Goal: Complete application form

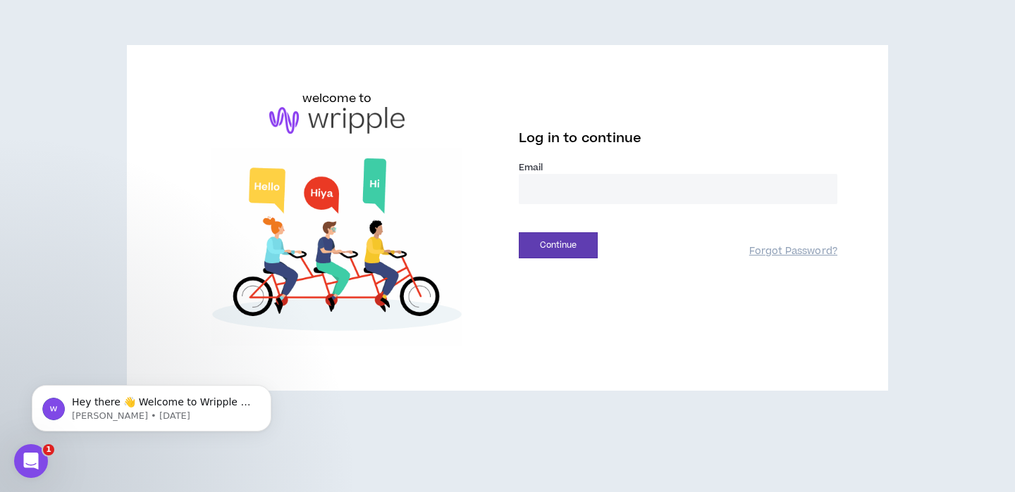
click at [552, 201] on input "email" at bounding box center [678, 189] width 318 height 30
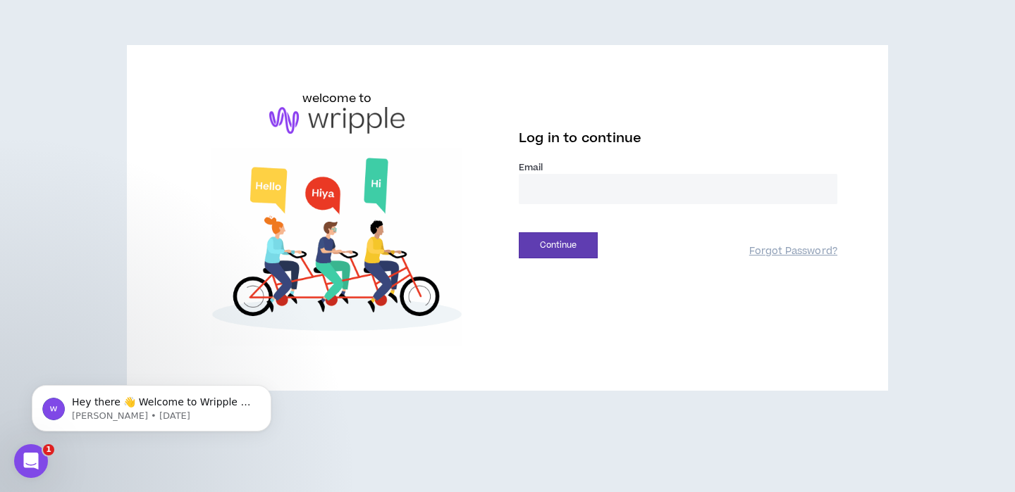
type input "**********"
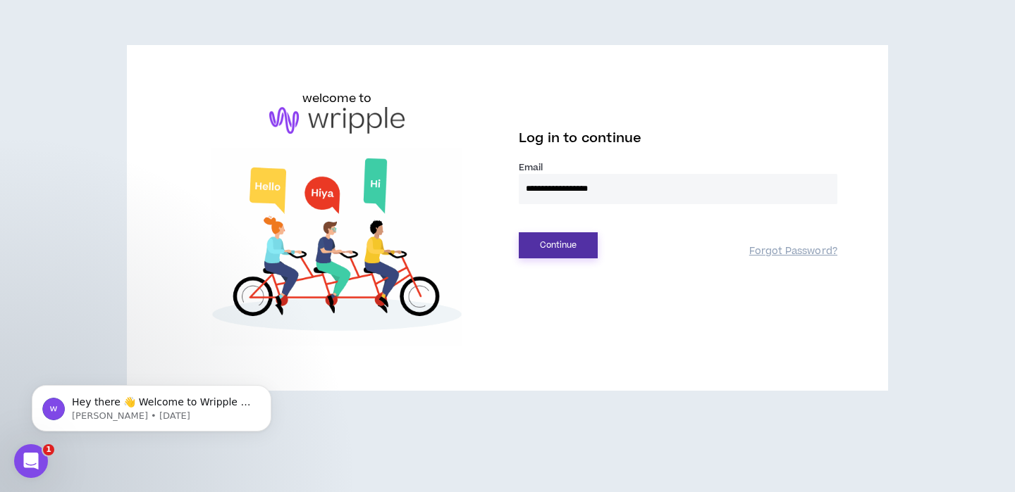
click at [589, 246] on button "Continue" at bounding box center [558, 246] width 79 height 26
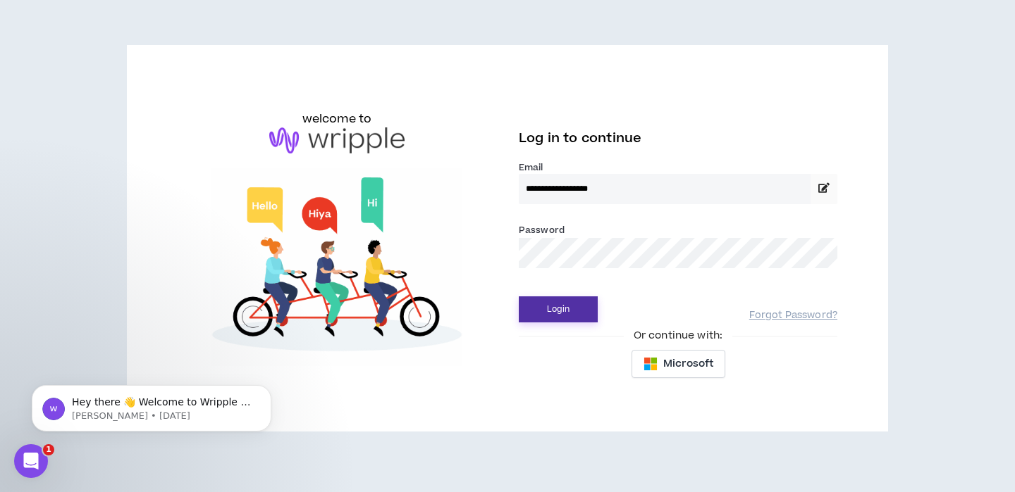
click at [543, 310] on button "Login" at bounding box center [558, 310] width 79 height 26
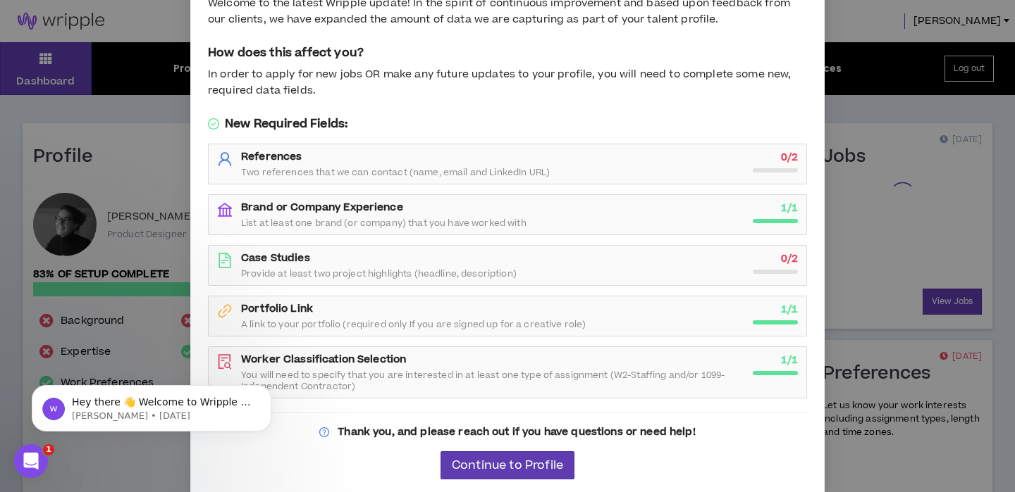
scroll to position [75, 0]
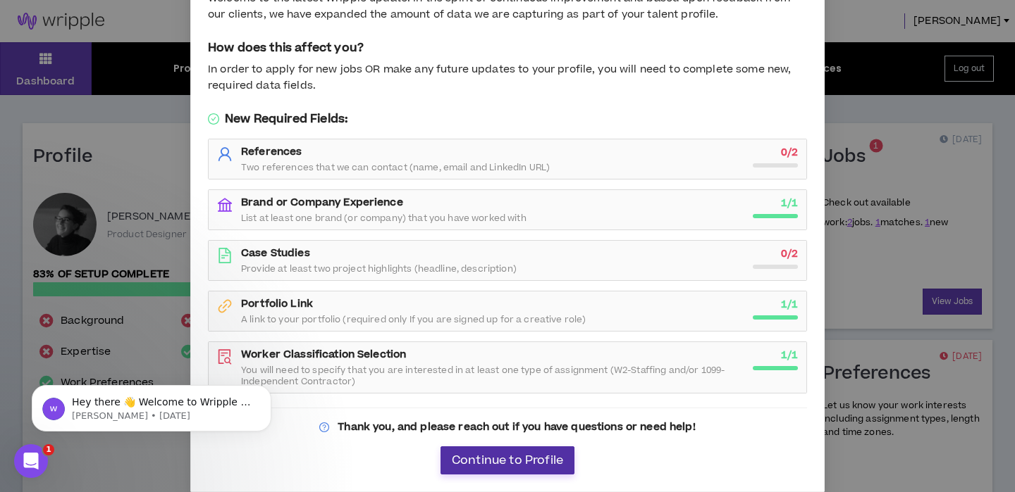
click at [528, 464] on span "Continue to Profile" at bounding box center [507, 460] width 111 height 13
